Goal: Find specific page/section: Find specific page/section

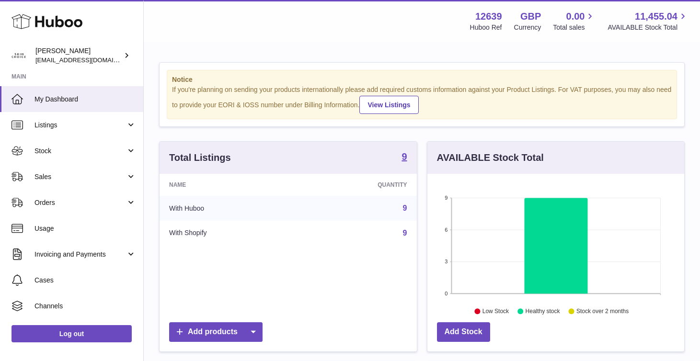
scroll to position [149, 257]
click at [103, 183] on link "Sales" at bounding box center [71, 177] width 143 height 26
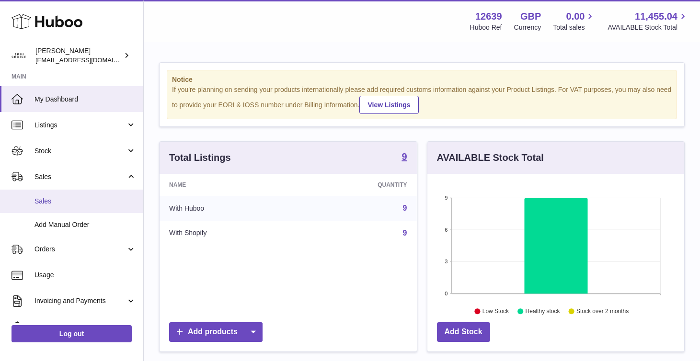
click at [103, 200] on span "Sales" at bounding box center [85, 201] width 102 height 9
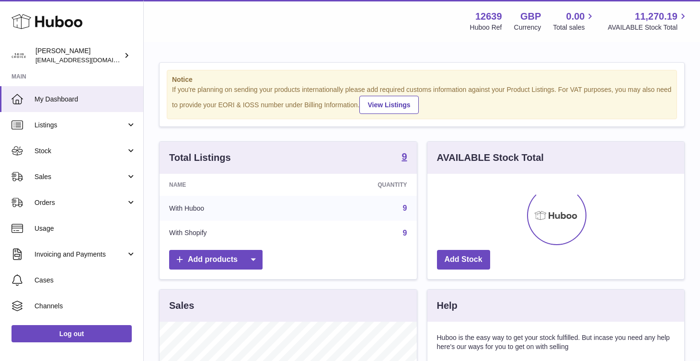
scroll to position [149, 257]
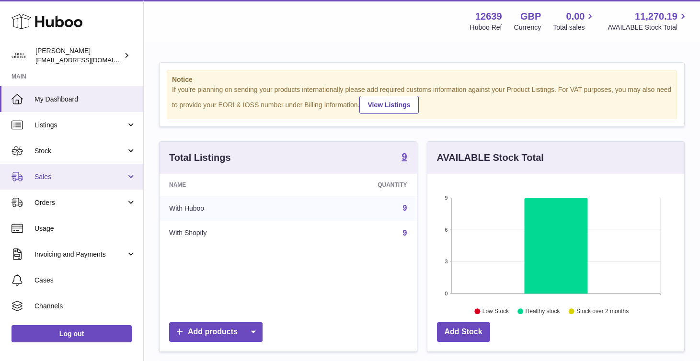
click at [86, 182] on link "Sales" at bounding box center [71, 177] width 143 height 26
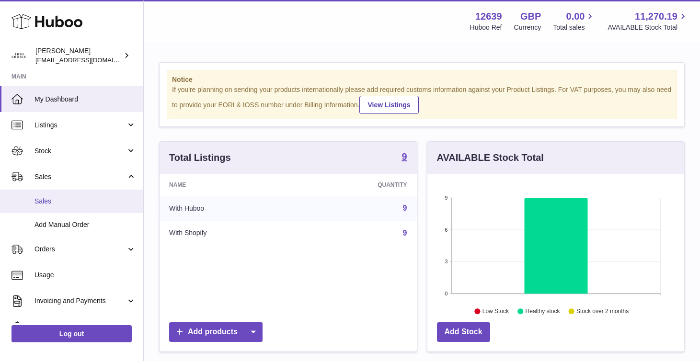
click at [81, 196] on link "Sales" at bounding box center [71, 201] width 143 height 23
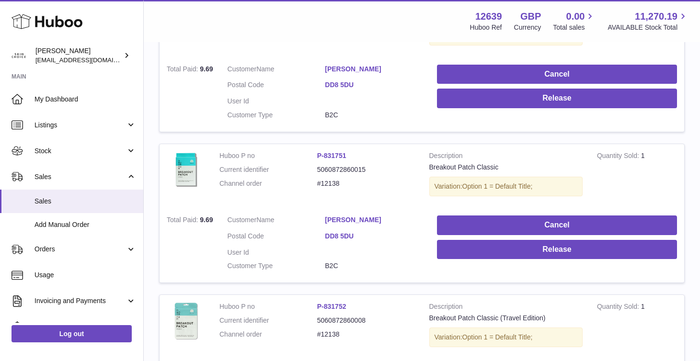
scroll to position [48, 0]
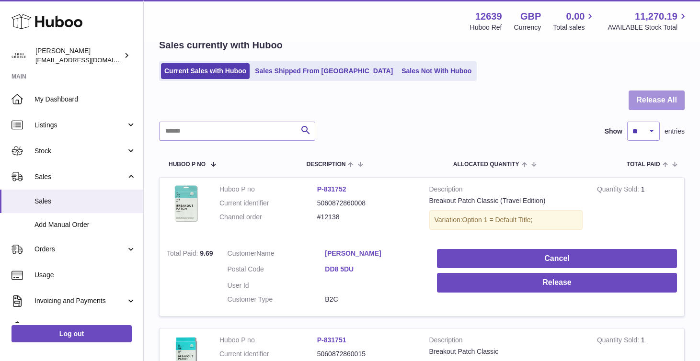
click at [653, 99] on button "Release All" at bounding box center [656, 101] width 56 height 20
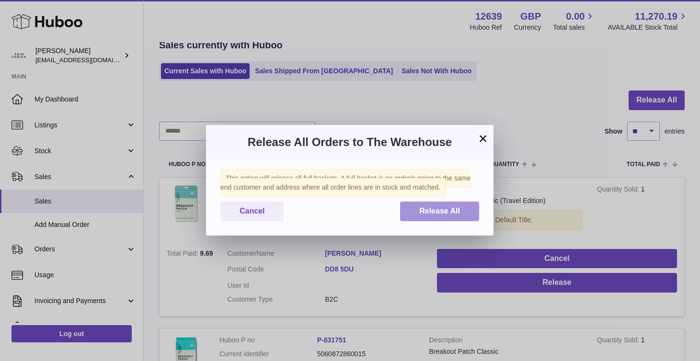
click at [466, 209] on button "Release All" at bounding box center [439, 212] width 79 height 20
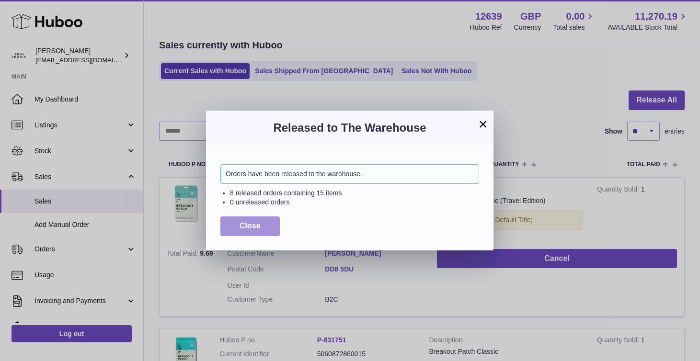
click at [261, 223] on button "Close" at bounding box center [249, 227] width 59 height 20
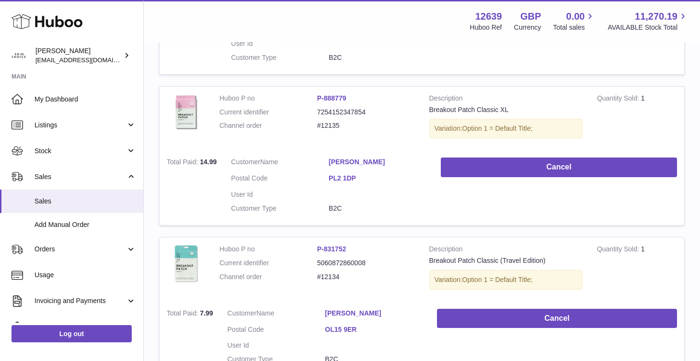
scroll to position [1466, 0]
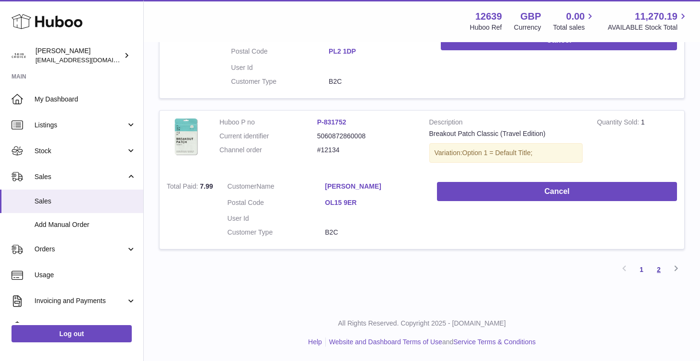
click at [653, 268] on link "2" at bounding box center [658, 269] width 17 height 17
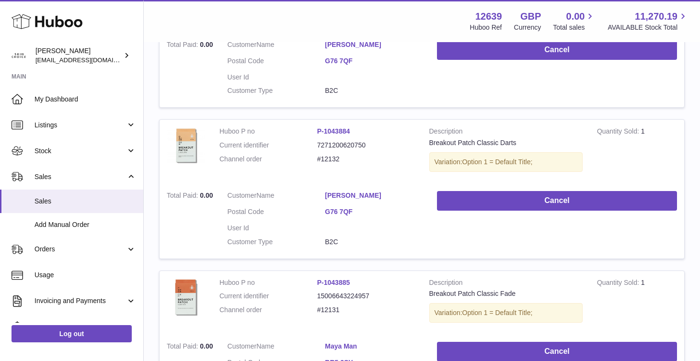
scroll to position [719, 0]
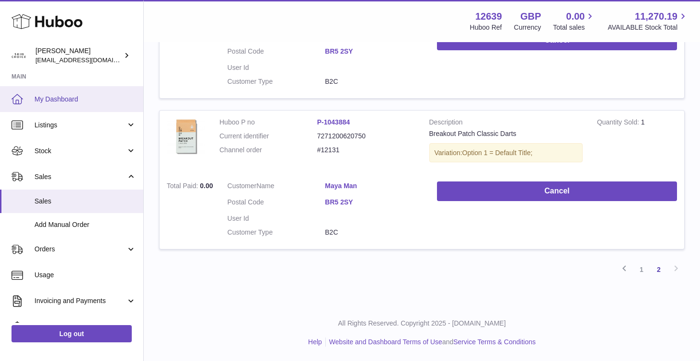
click at [81, 95] on span "My Dashboard" at bounding box center [85, 99] width 102 height 9
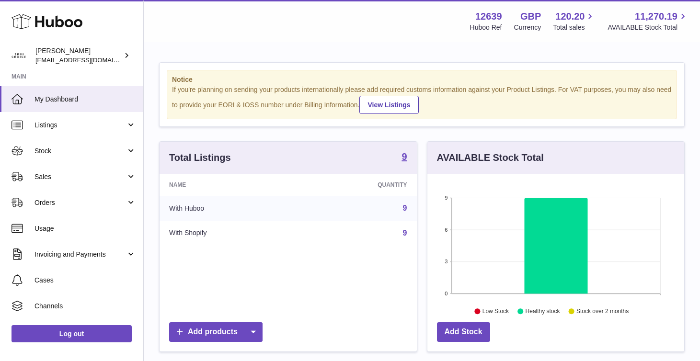
scroll to position [149, 257]
